Goal: Task Accomplishment & Management: Manage account settings

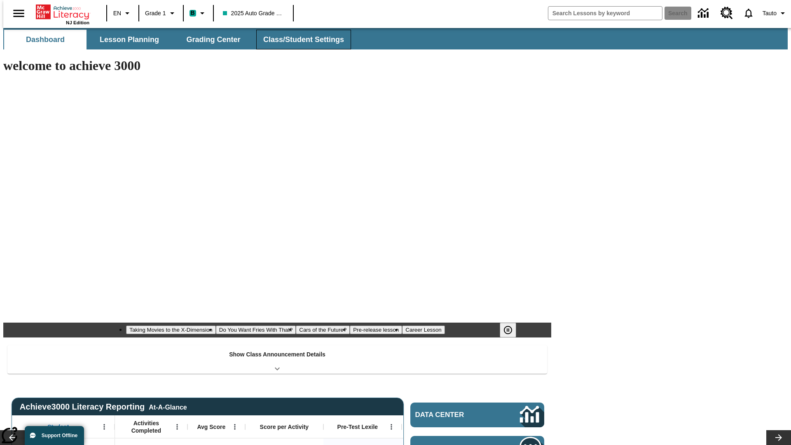
click at [299, 40] on button "Class/Student Settings" at bounding box center [303, 40] width 95 height 20
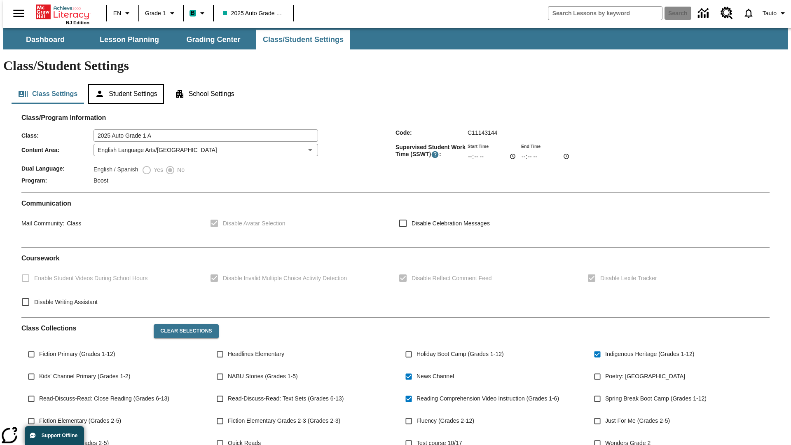
click at [124, 84] on button "Student Settings" at bounding box center [125, 94] width 75 height 20
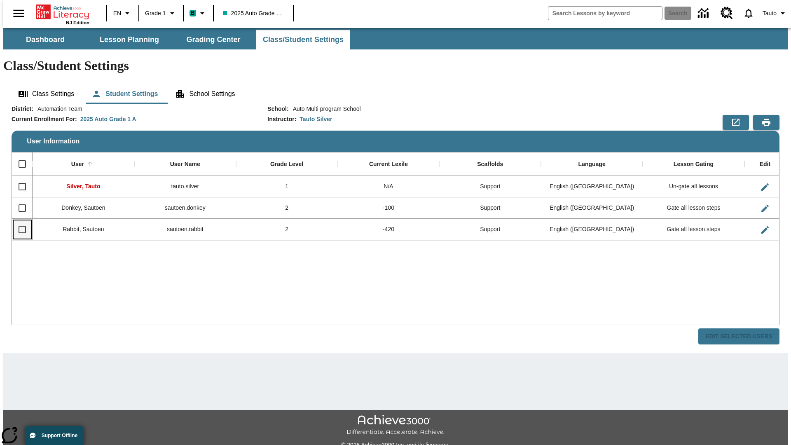
click at [19, 221] on input "Select row" at bounding box center [22, 229] width 17 height 17
checkbox input "true"
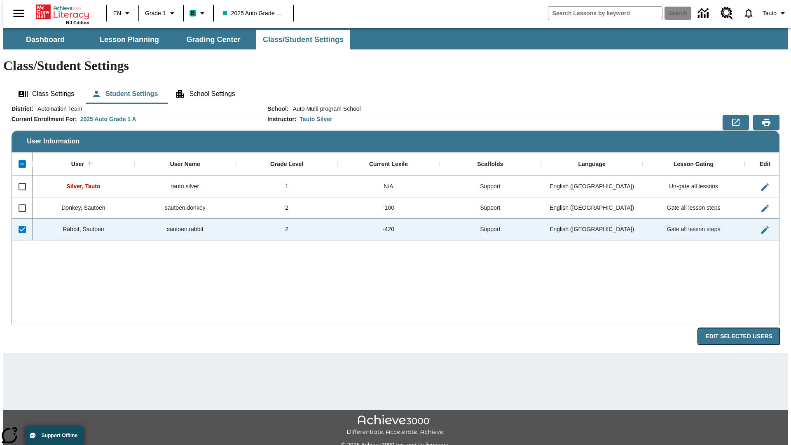
click at [745, 328] on button "Edit Selected Users" at bounding box center [738, 336] width 81 height 16
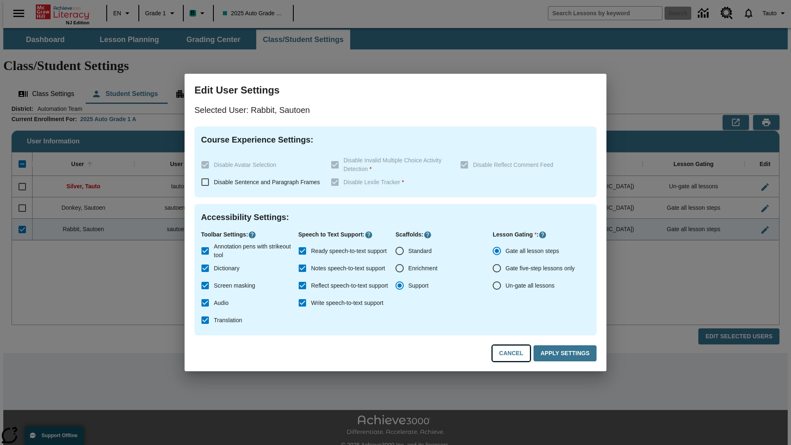
click at [515, 354] on button "Cancel" at bounding box center [511, 353] width 38 height 16
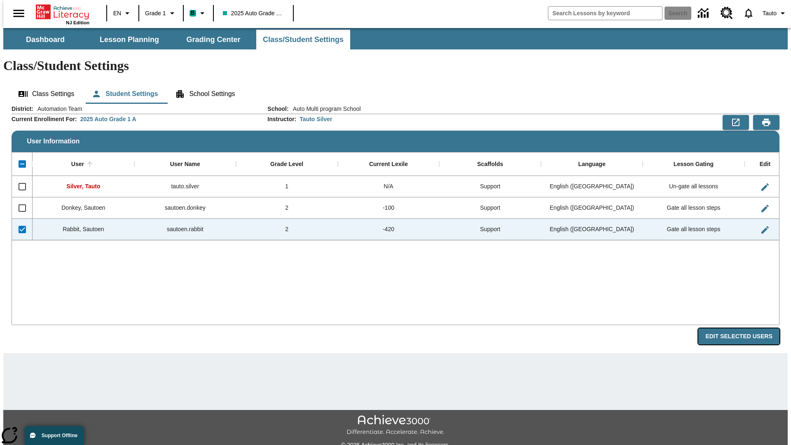
click at [745, 328] on button "Edit Selected Users" at bounding box center [738, 336] width 81 height 16
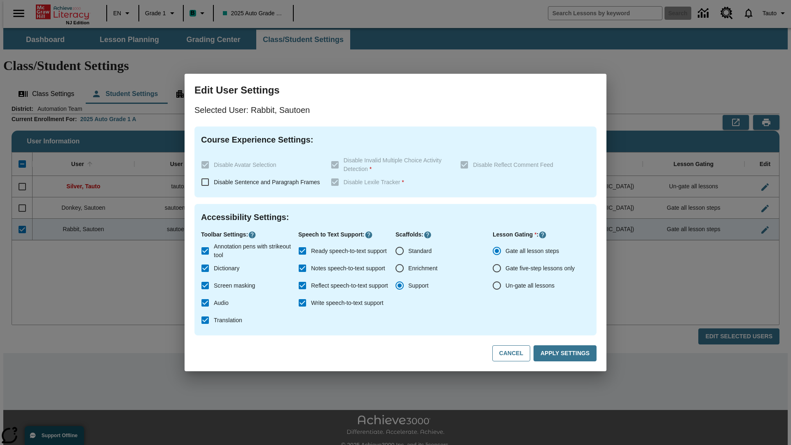
click at [302, 251] on input "Ready speech-to-text support" at bounding box center [302, 250] width 17 height 17
checkbox input "false"
click at [567, 354] on button "Apply Settings" at bounding box center [565, 353] width 63 height 16
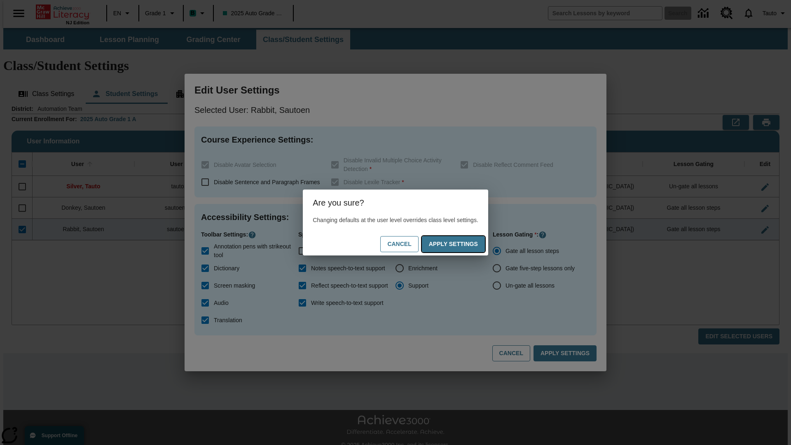
click at [461, 244] on button "Apply Settings" at bounding box center [453, 244] width 63 height 16
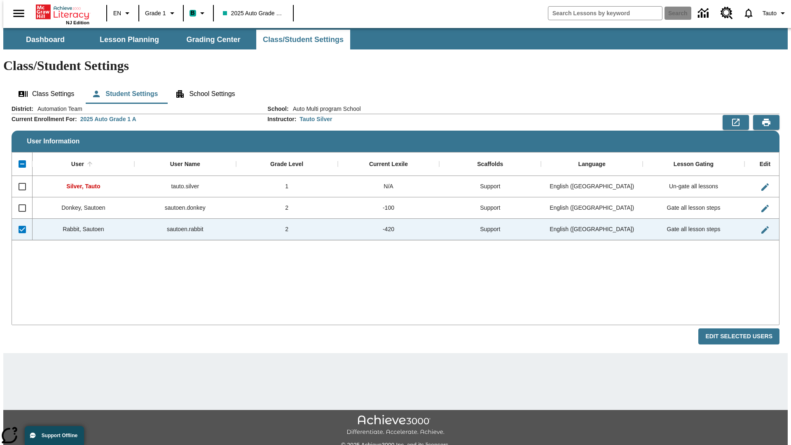
checkbox input "false"
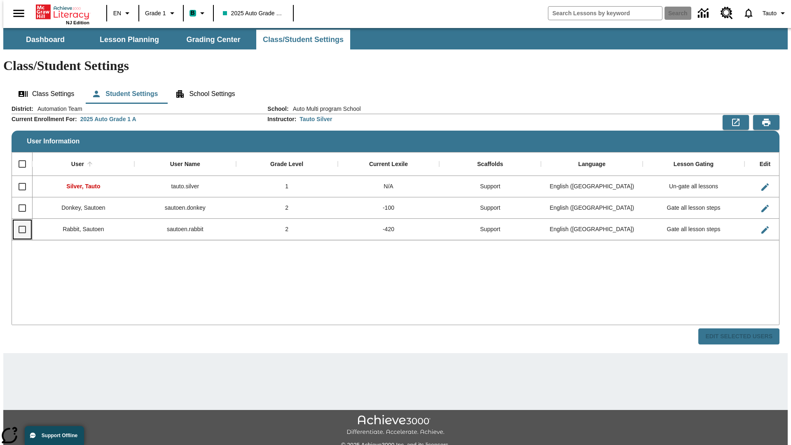
click at [19, 221] on input "Select row" at bounding box center [22, 229] width 17 height 17
checkbox input "true"
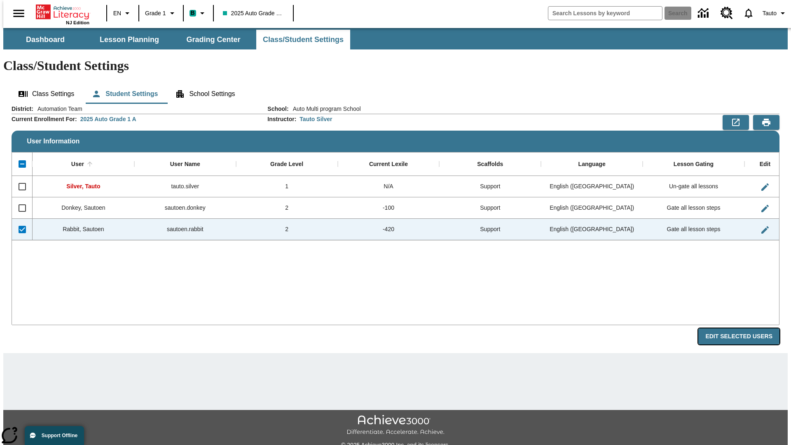
click at [745, 328] on button "Edit Selected Users" at bounding box center [738, 336] width 81 height 16
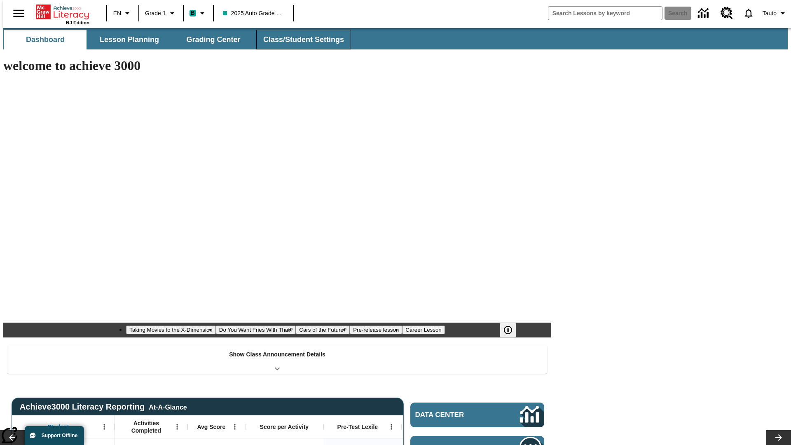
click at [299, 40] on button "Class/Student Settings" at bounding box center [303, 40] width 95 height 20
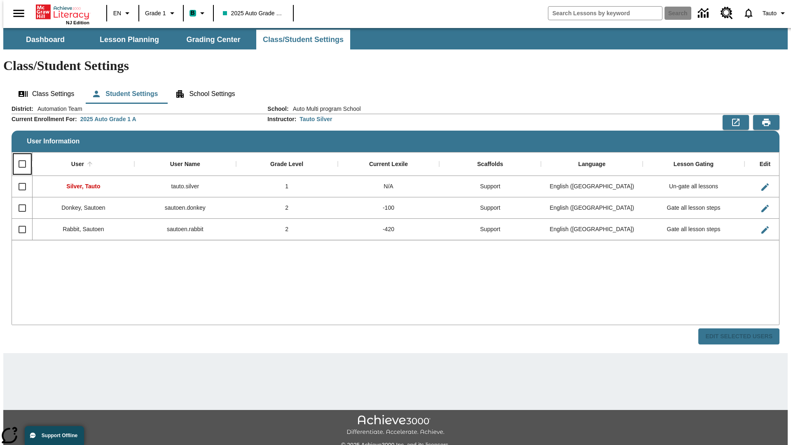
click at [19, 155] on input "Select all rows" at bounding box center [22, 163] width 17 height 17
checkbox input "true"
